Goal: Task Accomplishment & Management: Manage account settings

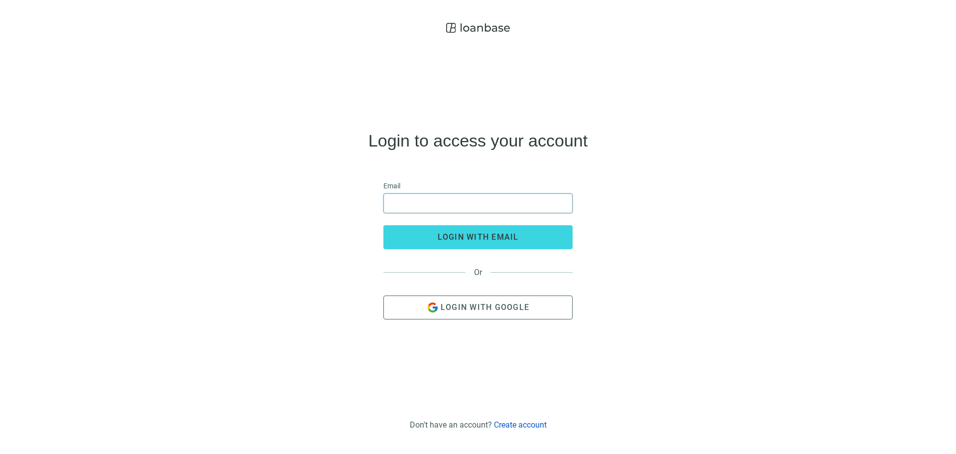
click at [419, 208] on input "email" at bounding box center [478, 203] width 176 height 19
type input "**********"
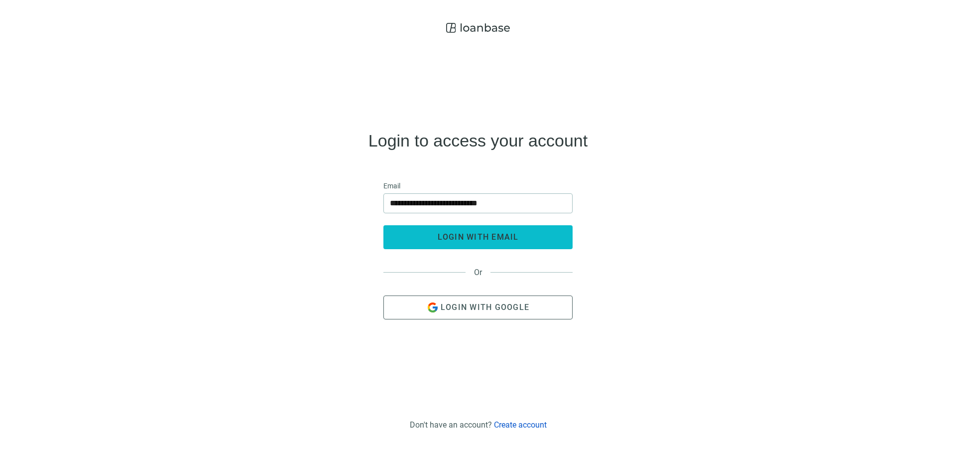
click at [476, 236] on span "login with email" at bounding box center [478, 236] width 81 height 9
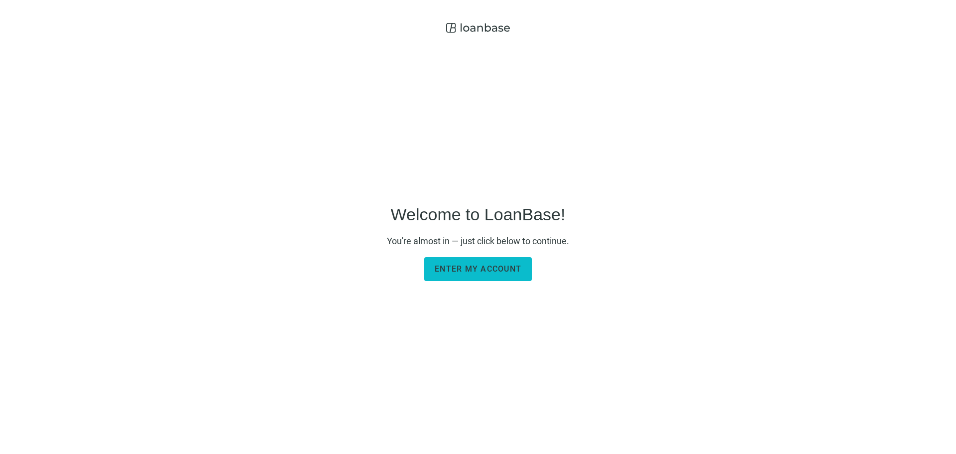
click at [475, 263] on button "Enter my account" at bounding box center [478, 269] width 108 height 24
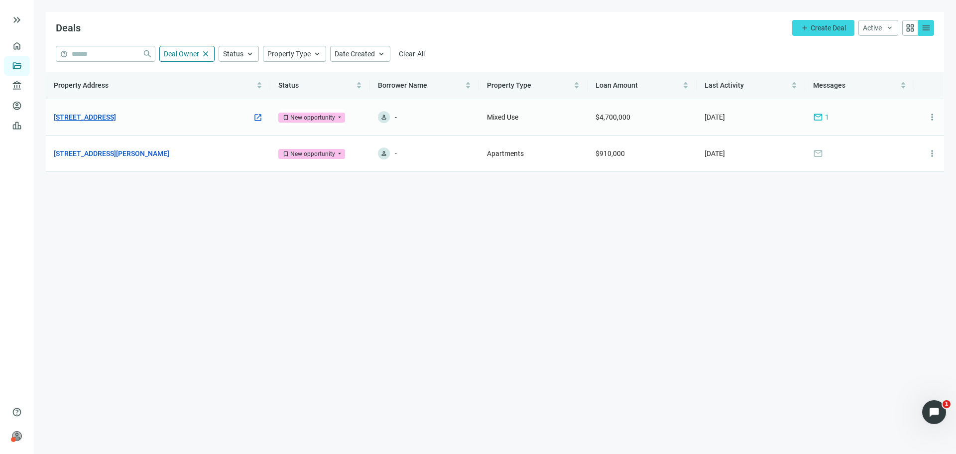
click at [116, 119] on link "[STREET_ADDRESS]" at bounding box center [85, 117] width 62 height 11
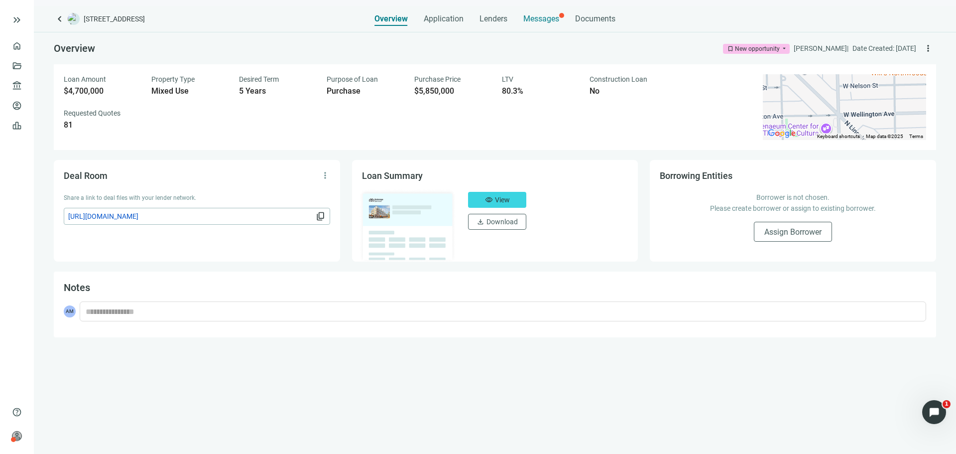
click at [554, 16] on span "Messages" at bounding box center [541, 18] width 36 height 9
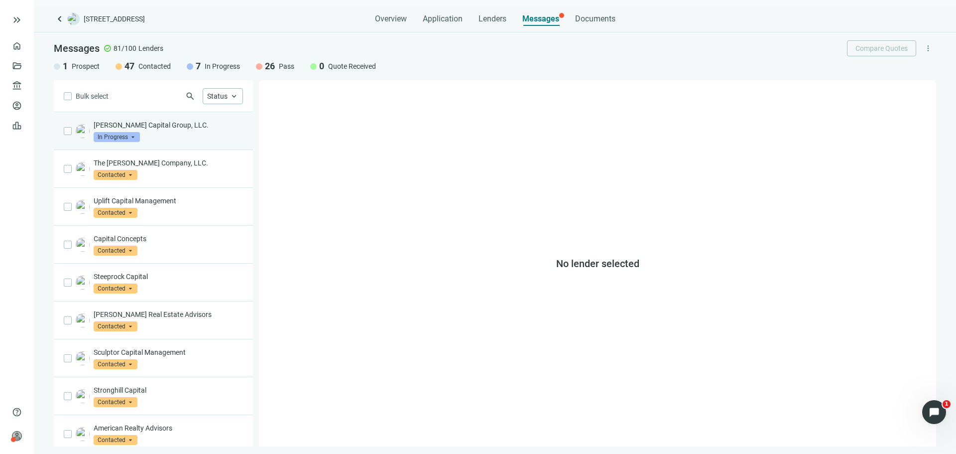
click at [173, 133] on div "[PERSON_NAME] Capital Group, LLC. In Progress arrow_drop_down" at bounding box center [168, 131] width 149 height 22
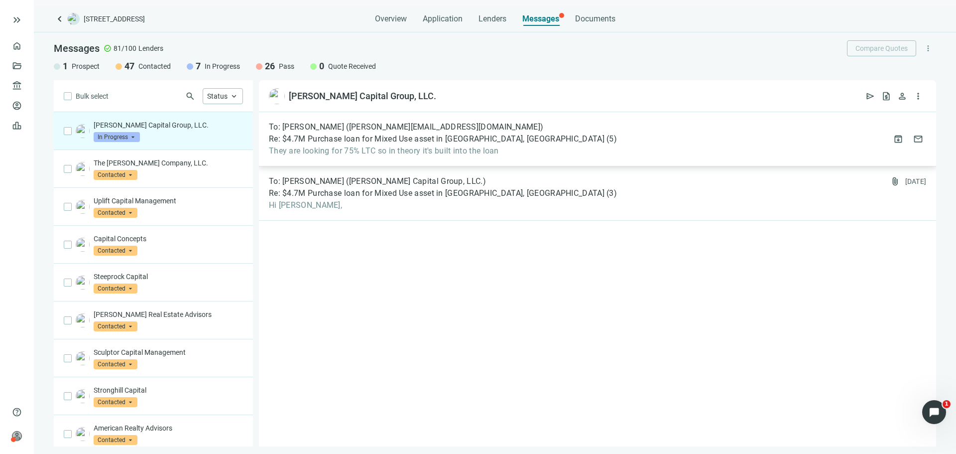
click at [399, 159] on div "To: [PERSON_NAME] ([EMAIL_ADDRESS][DOMAIN_NAME]) Re: $4.7M Purchase loan for Mi…" at bounding box center [597, 139] width 677 height 54
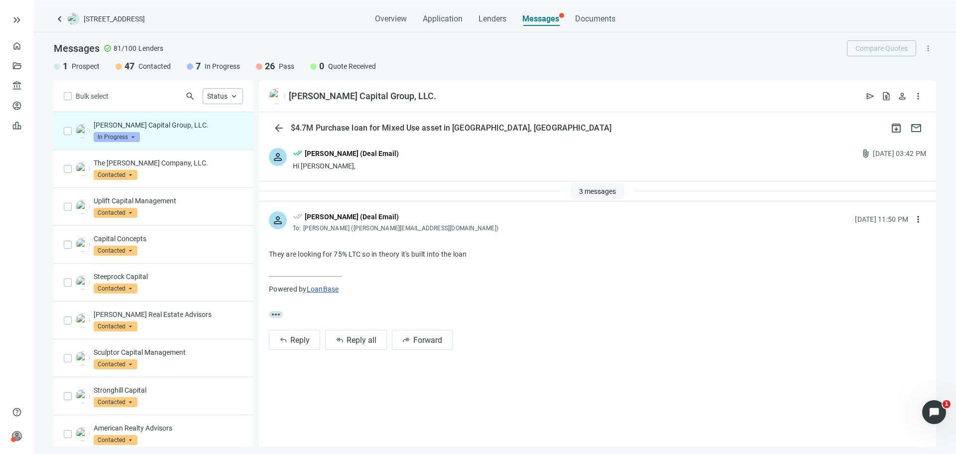
click at [577, 190] on button "3 messages" at bounding box center [598, 191] width 54 height 16
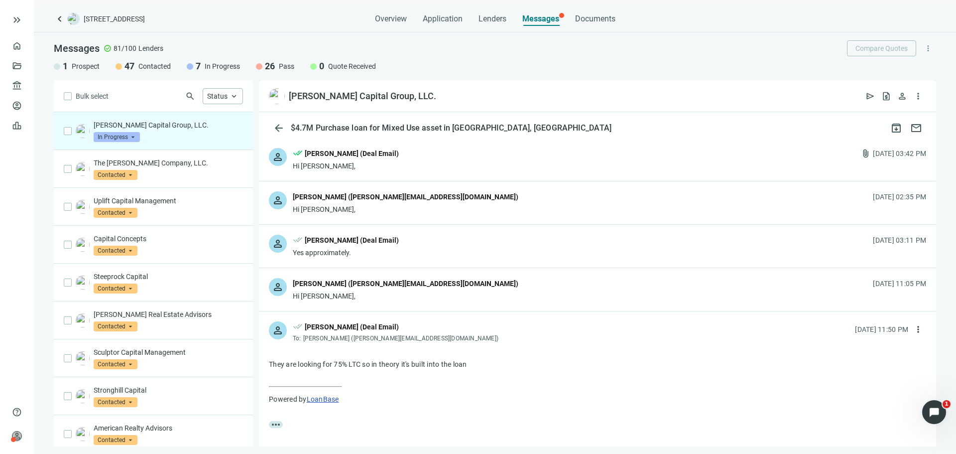
click at [416, 298] on div "Hi [PERSON_NAME]," at bounding box center [406, 296] width 226 height 10
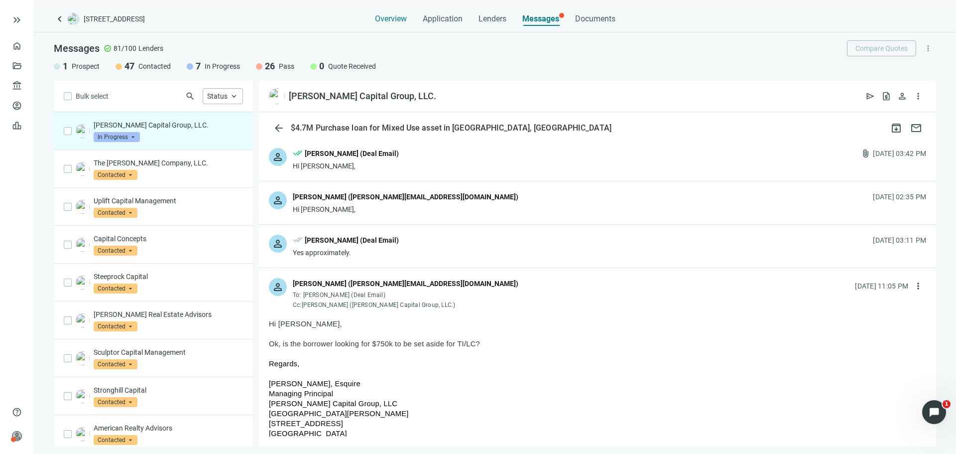
click at [386, 21] on span "Overview" at bounding box center [391, 19] width 32 height 10
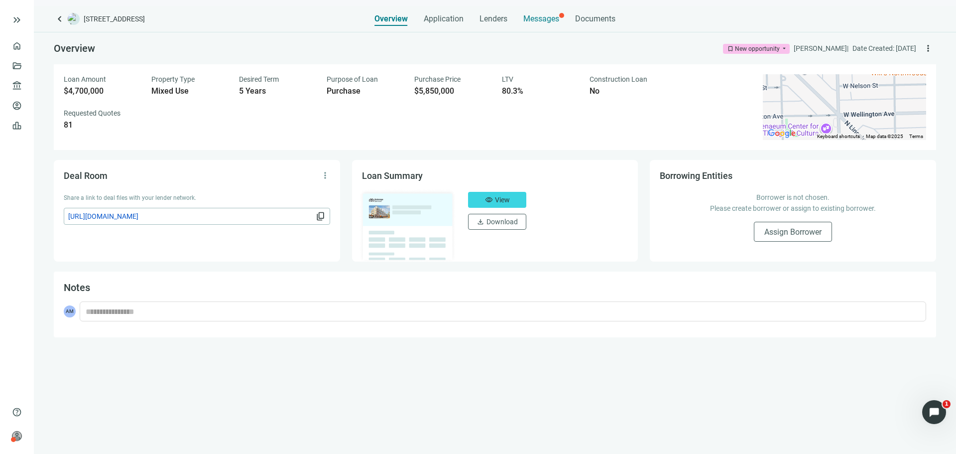
click at [544, 18] on span "Messages" at bounding box center [541, 18] width 36 height 9
